Goal: Information Seeking & Learning: Understand process/instructions

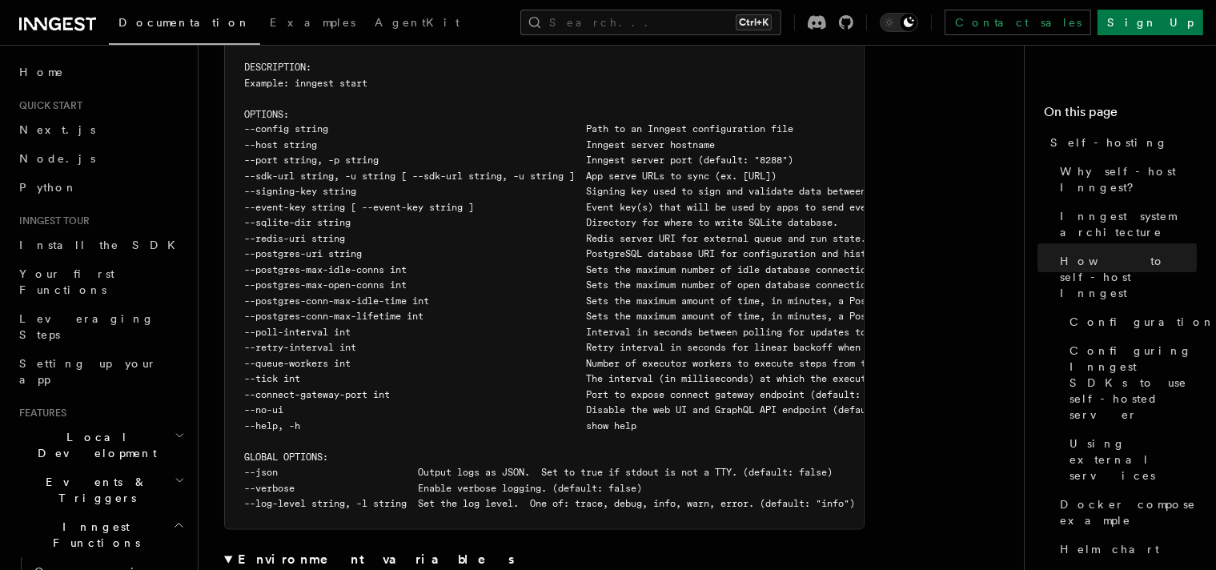
scroll to position [2963, 0]
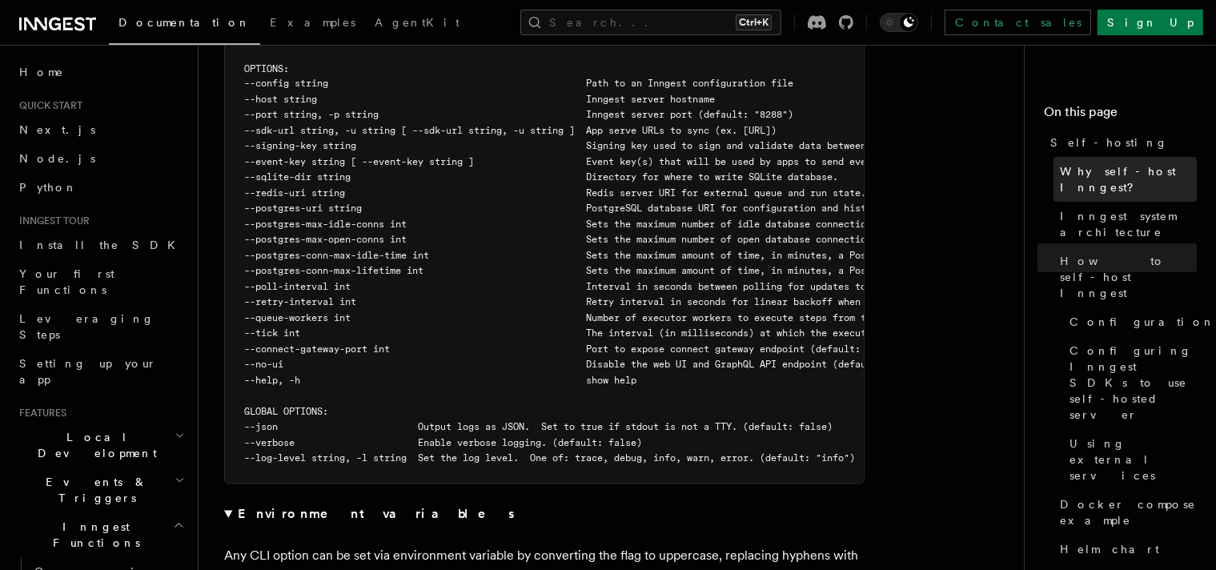
click at [1060, 176] on span "Why self-host Inngest?" at bounding box center [1128, 179] width 137 height 32
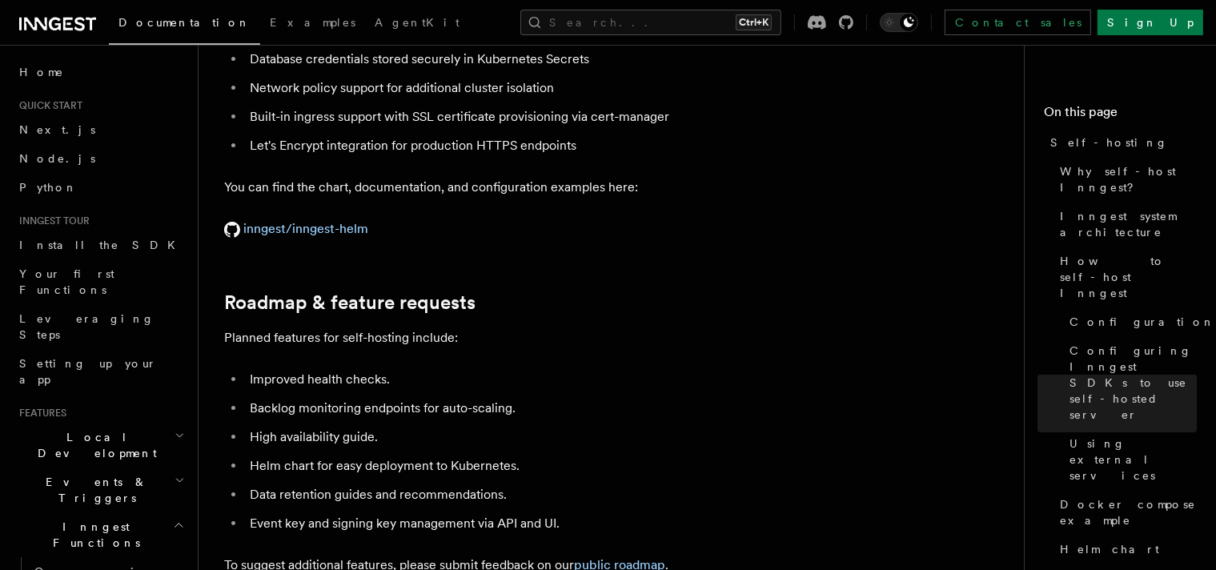
scroll to position [6090, 0]
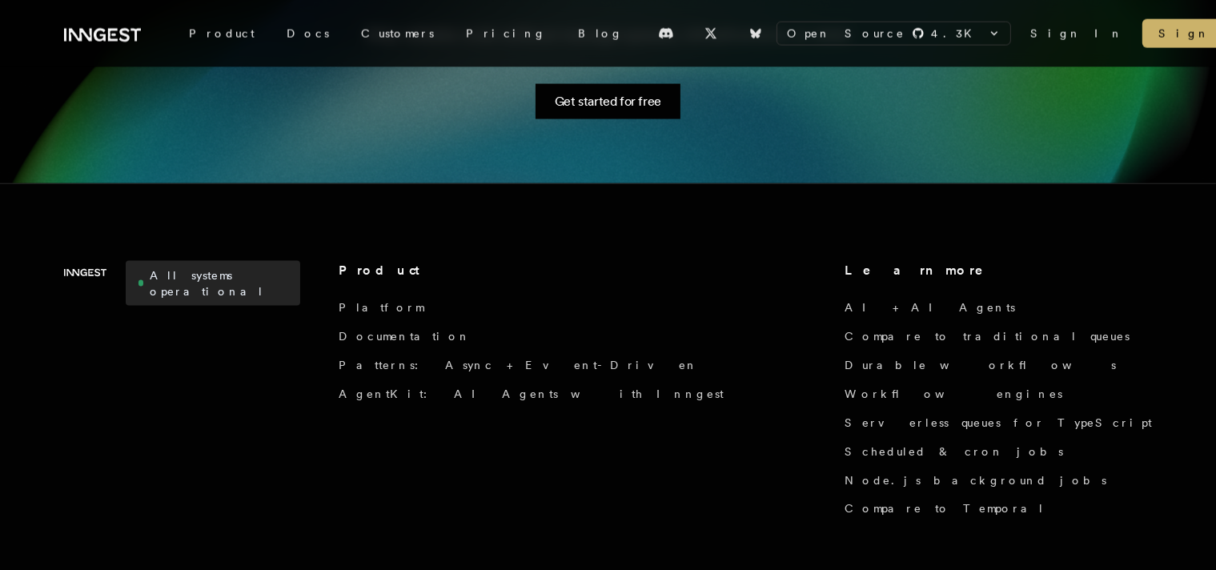
scroll to position [2559, 0]
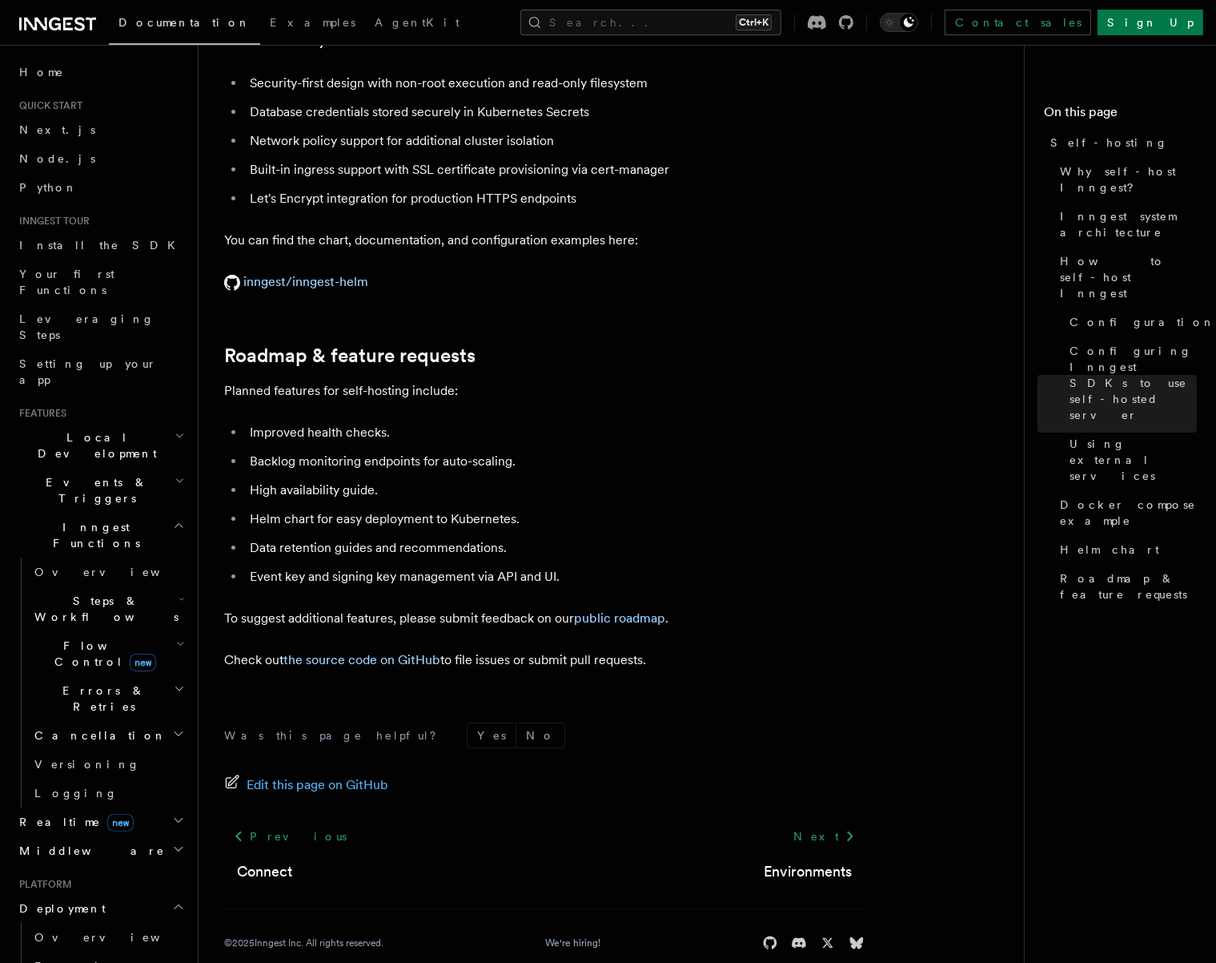
click at [171, 468] on h2 "Events & Triggers" at bounding box center [100, 490] width 175 height 45
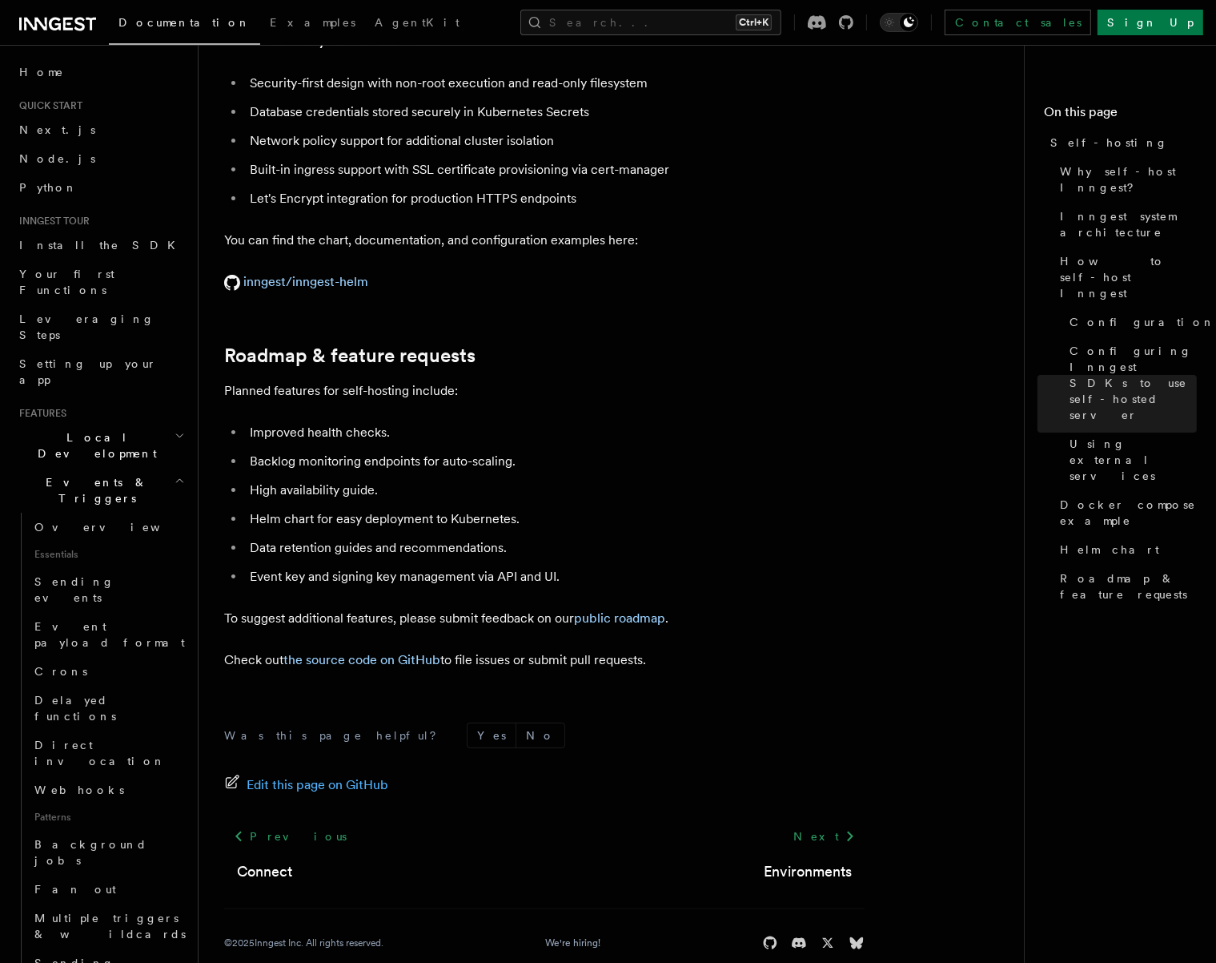
click at [171, 468] on h2 "Events & Triggers" at bounding box center [100, 490] width 175 height 45
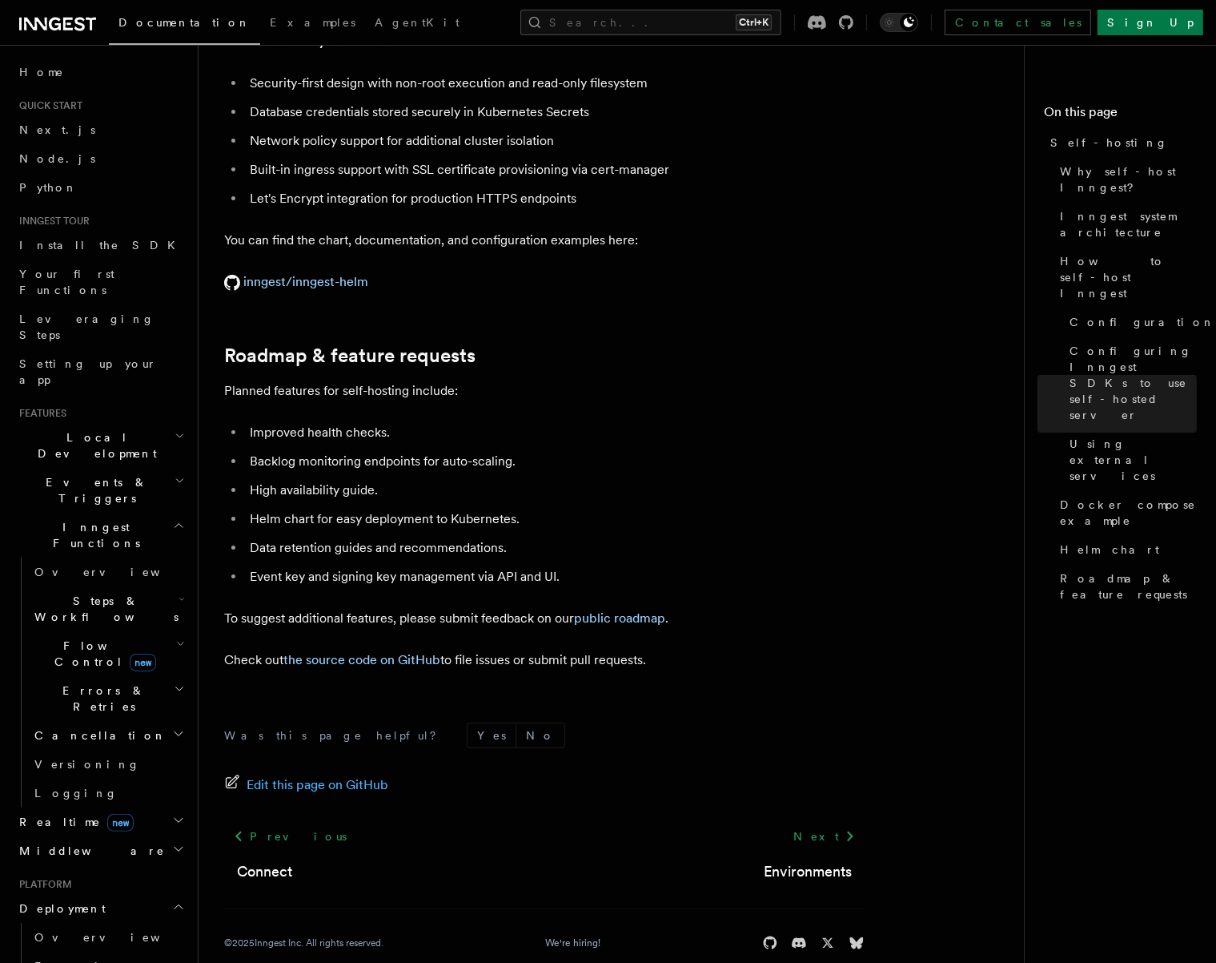
click at [141, 586] on h2 "Steps & Workflows" at bounding box center [108, 608] width 160 height 45
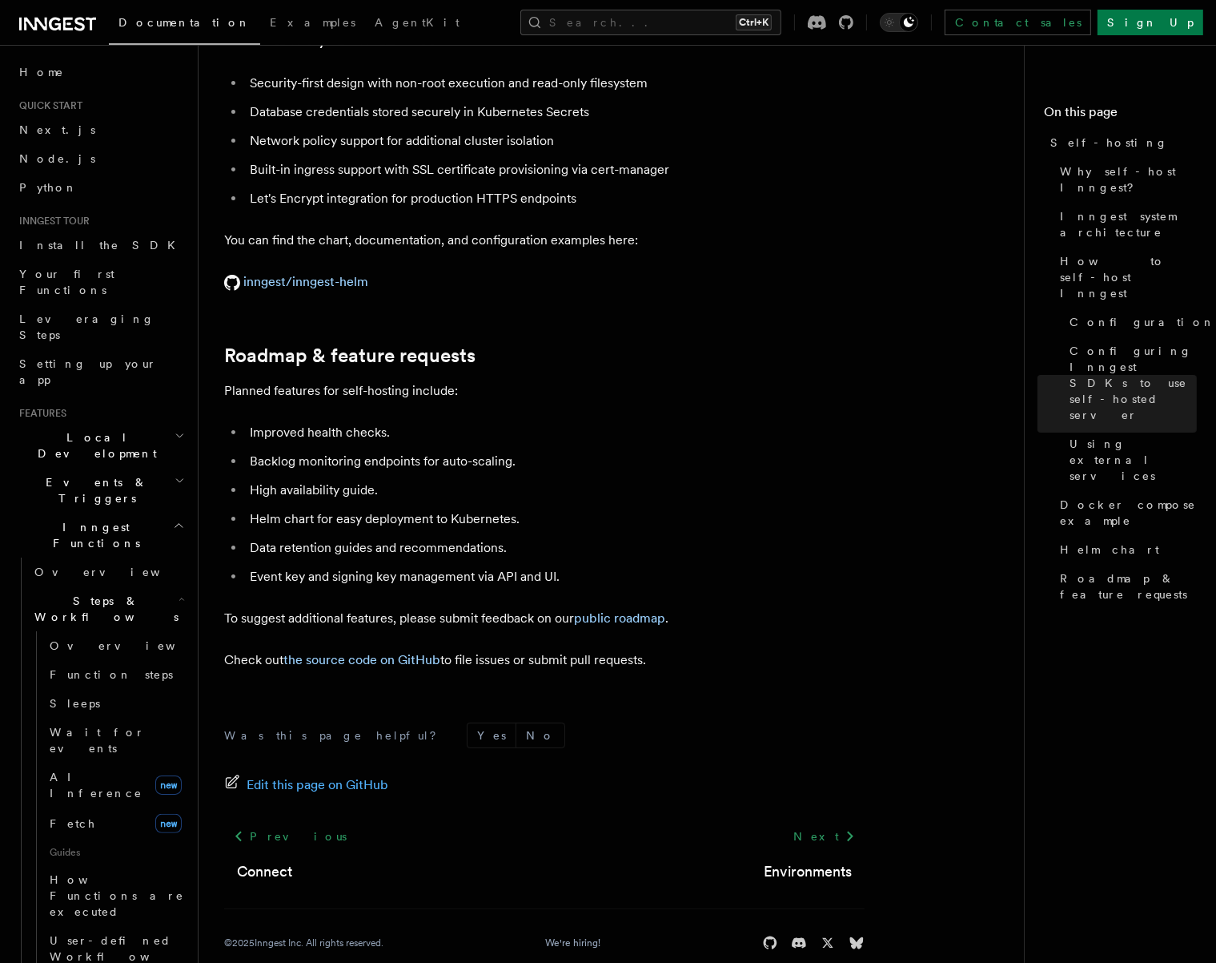
scroll to position [80, 0]
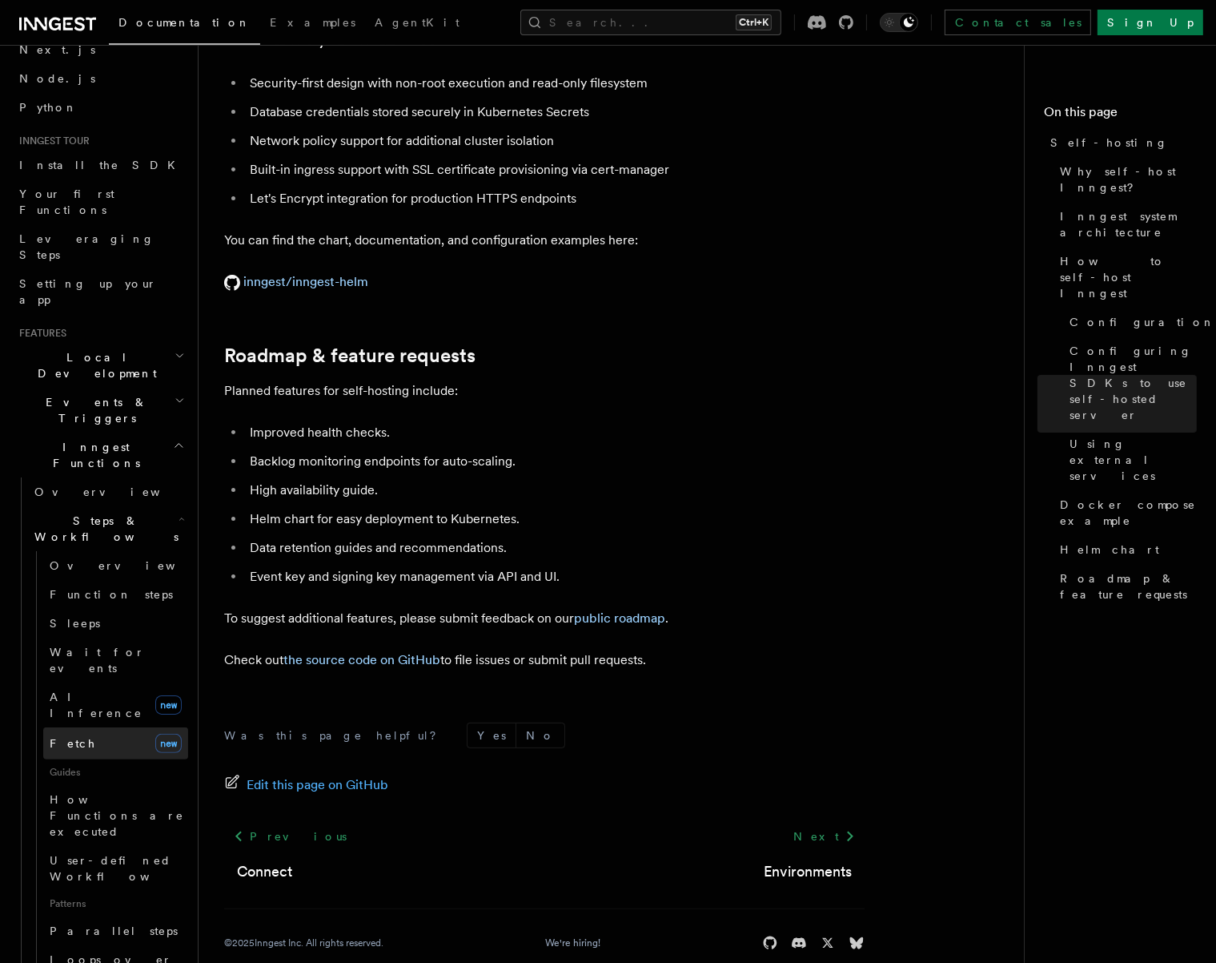
click at [116, 727] on link "Fetch new" at bounding box center [115, 743] width 145 height 32
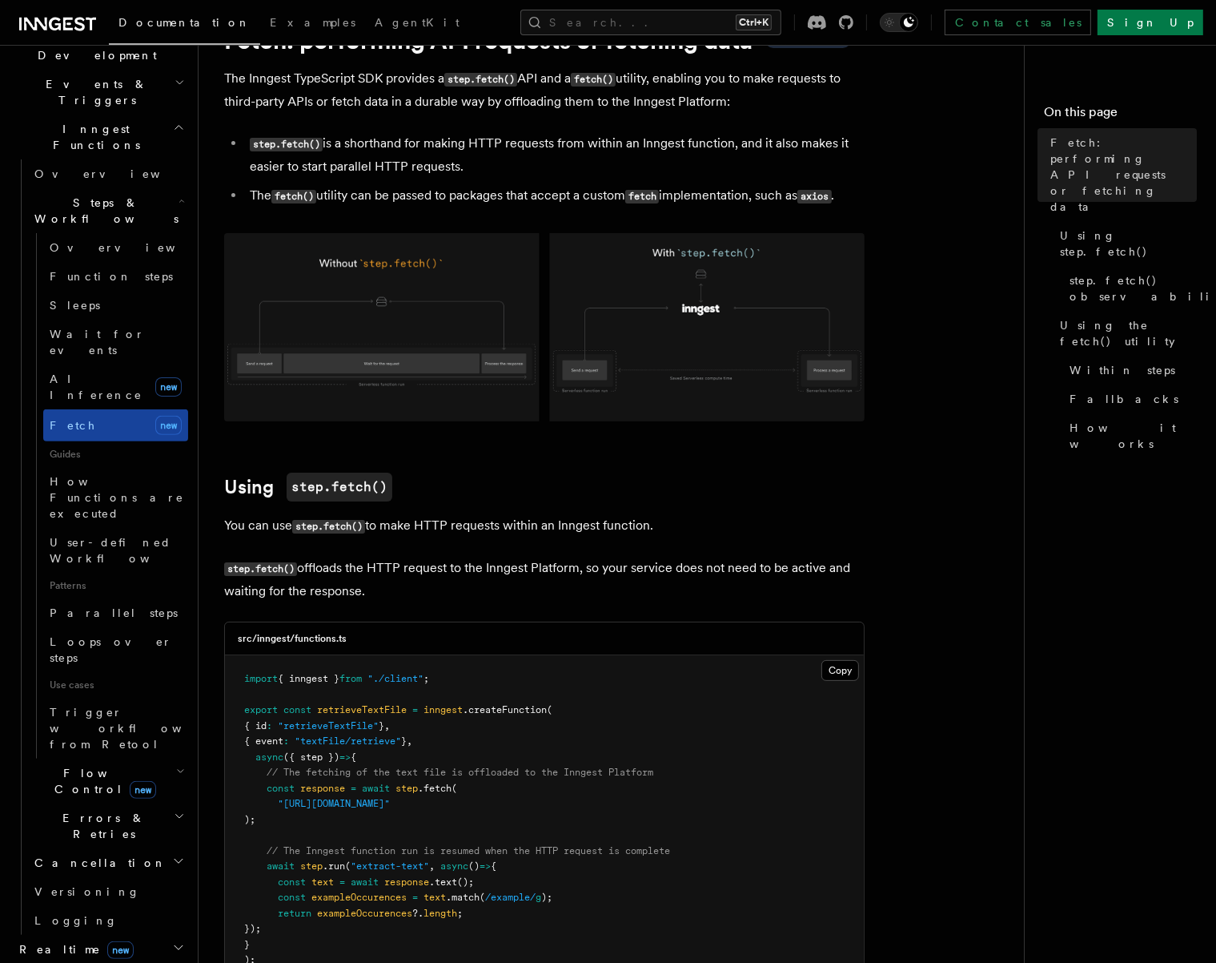
scroll to position [400, 0]
click at [176, 762] on icon "button" at bounding box center [180, 768] width 9 height 13
click at [122, 862] on link "Concurrency" at bounding box center [115, 876] width 145 height 29
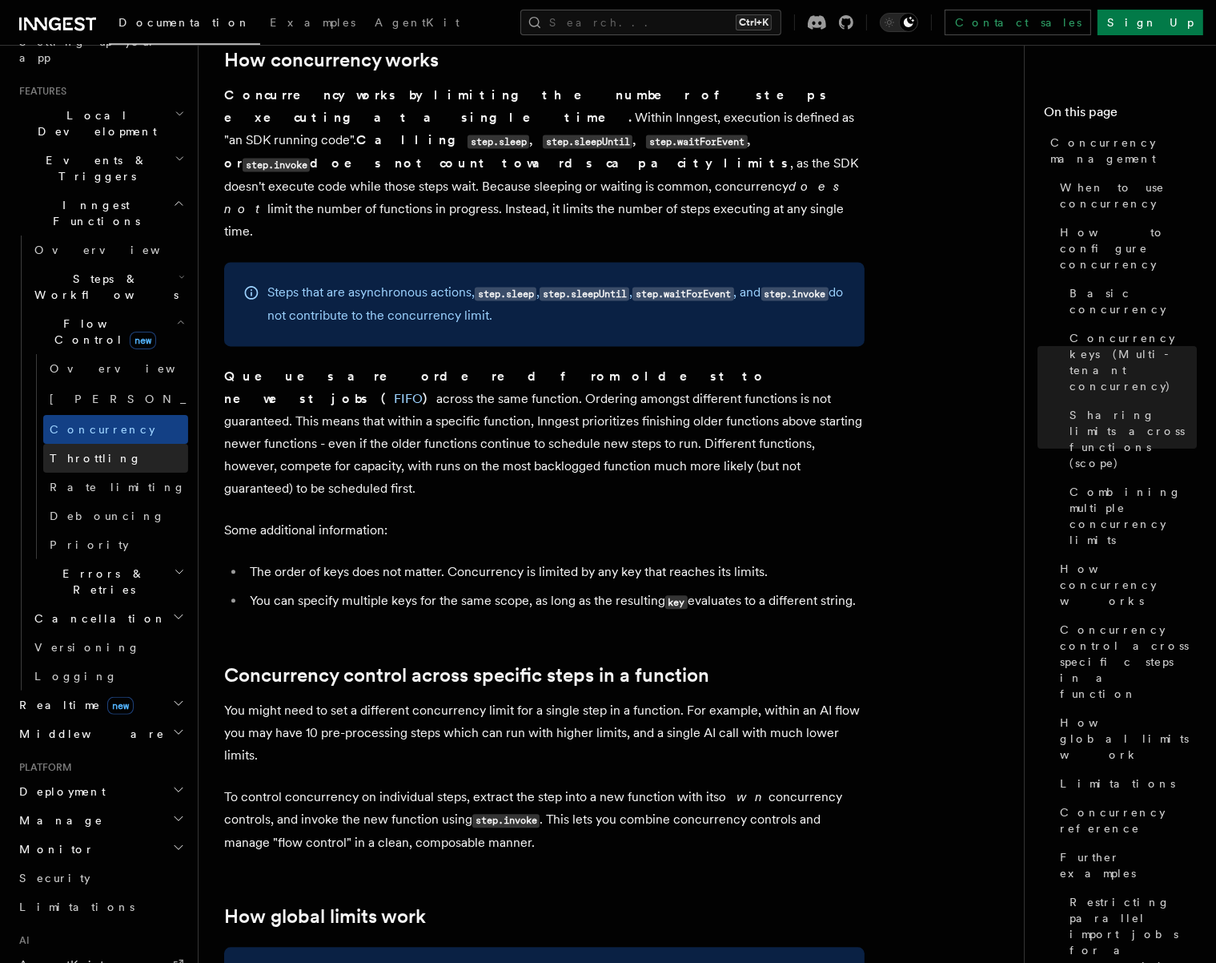
scroll to position [320, 0]
click at [115, 384] on link "[PERSON_NAME] new" at bounding box center [115, 400] width 145 height 32
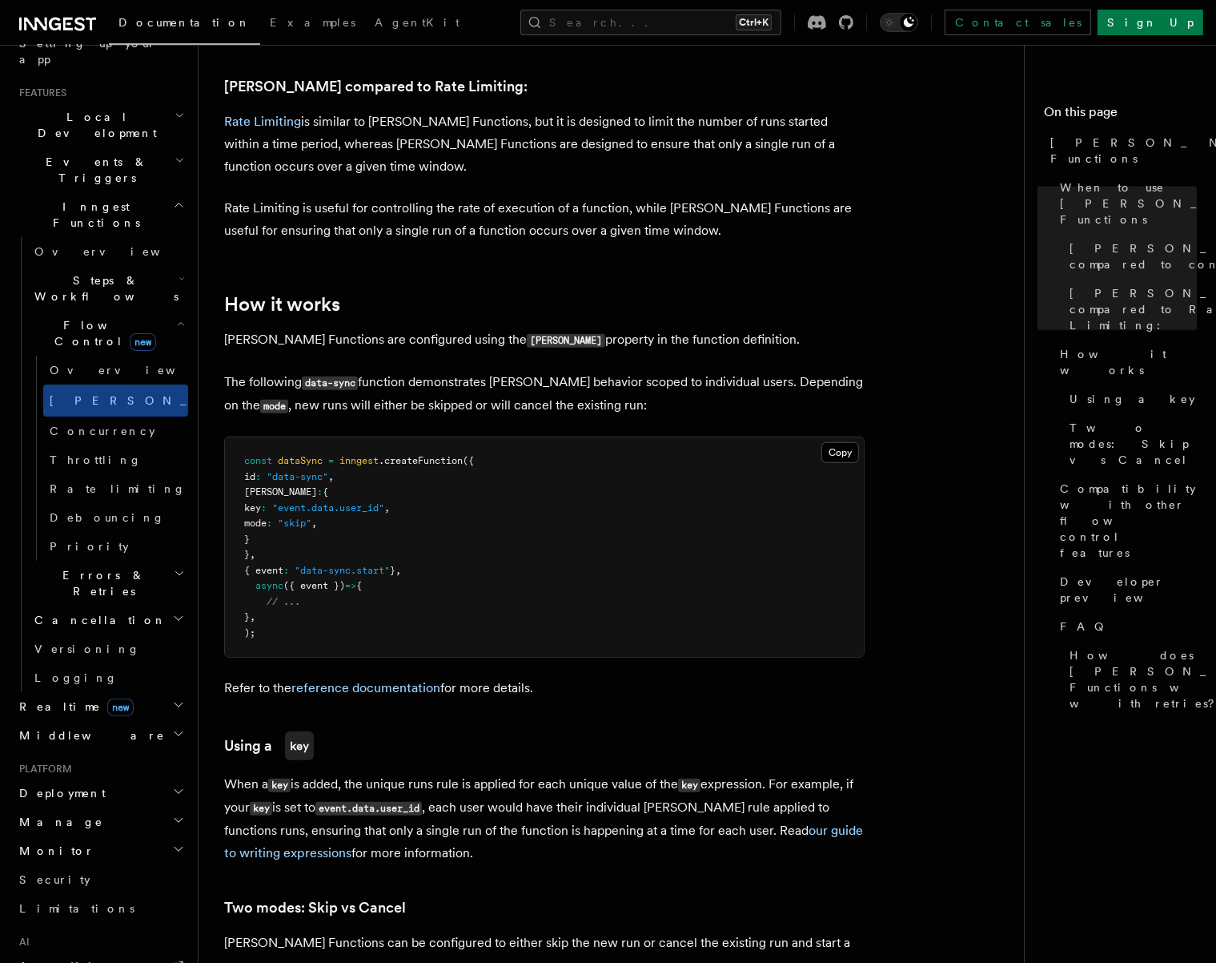
scroll to position [1041, 0]
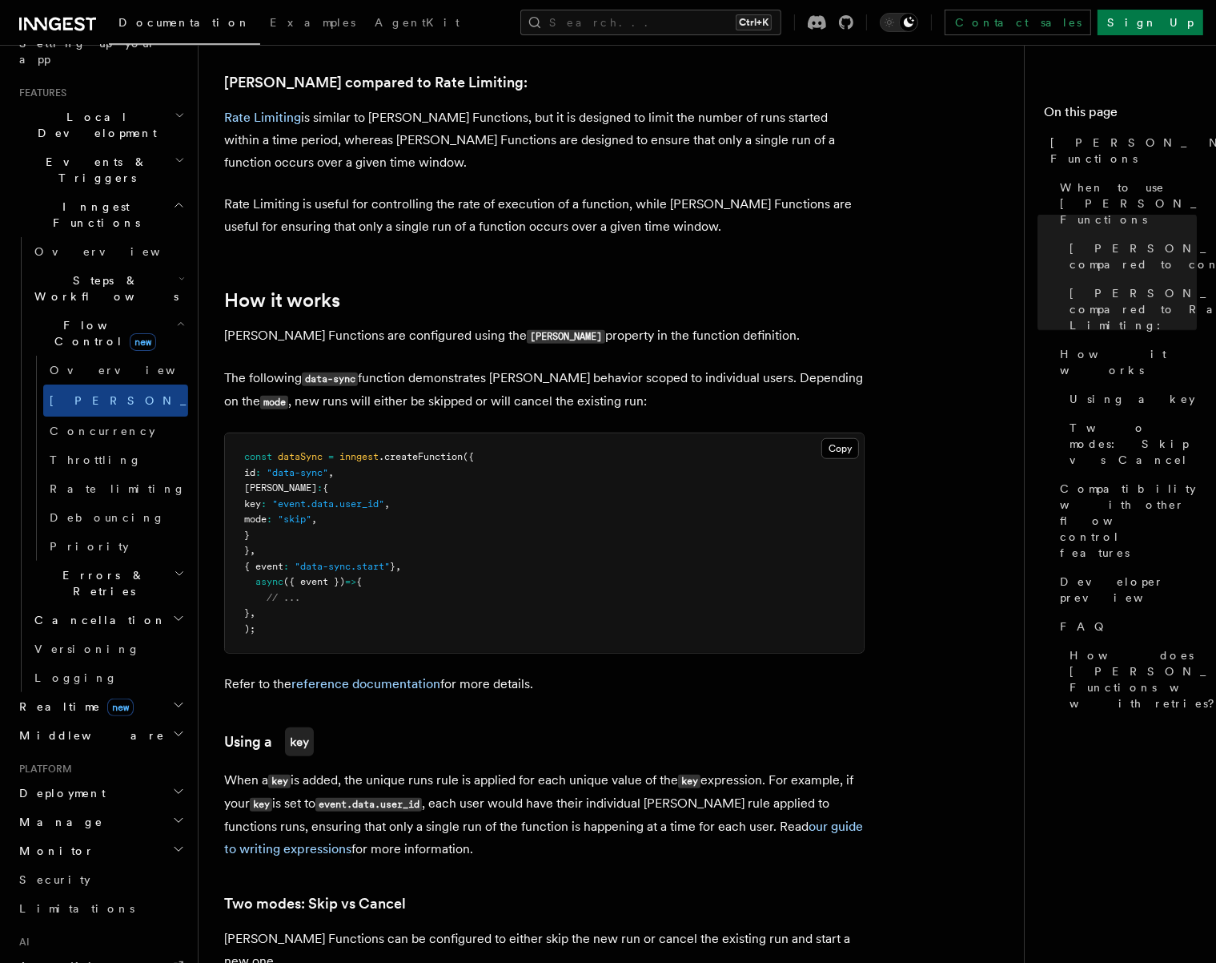
drag, startPoint x: 306, startPoint y: 513, endPoint x: 415, endPoint y: 454, distance: 123.6
click at [415, 454] on pre "const dataSync = inngest .createFunction ({ id : "data-sync" , [PERSON_NAME] : …" at bounding box center [544, 542] width 639 height 219
copy code "[PERSON_NAME] : { key : "event.data.user_id" , mode : "skip" , }"
